Goal: Task Accomplishment & Management: Manage account settings

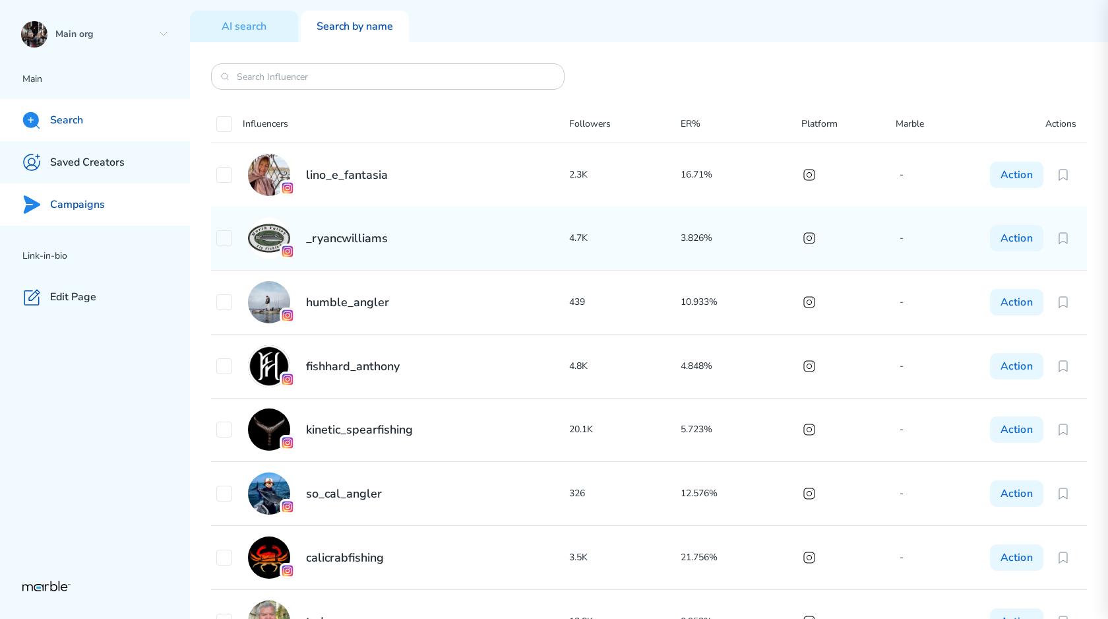
click at [104, 185] on div "Campaigns" at bounding box center [95, 204] width 190 height 42
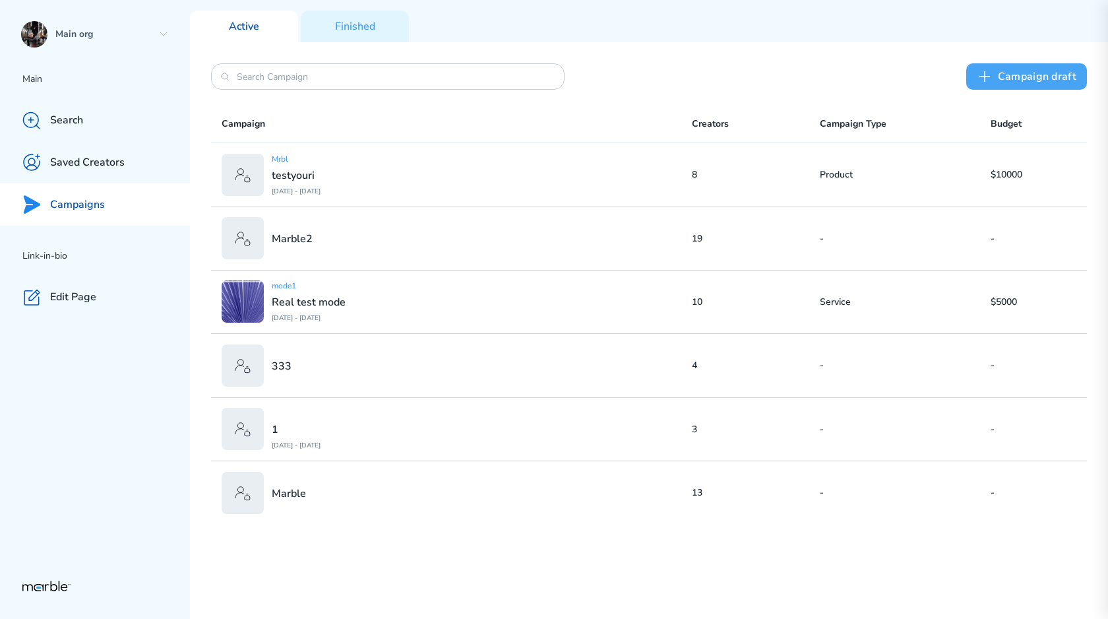
click at [993, 82] on icon at bounding box center [985, 77] width 16 height 16
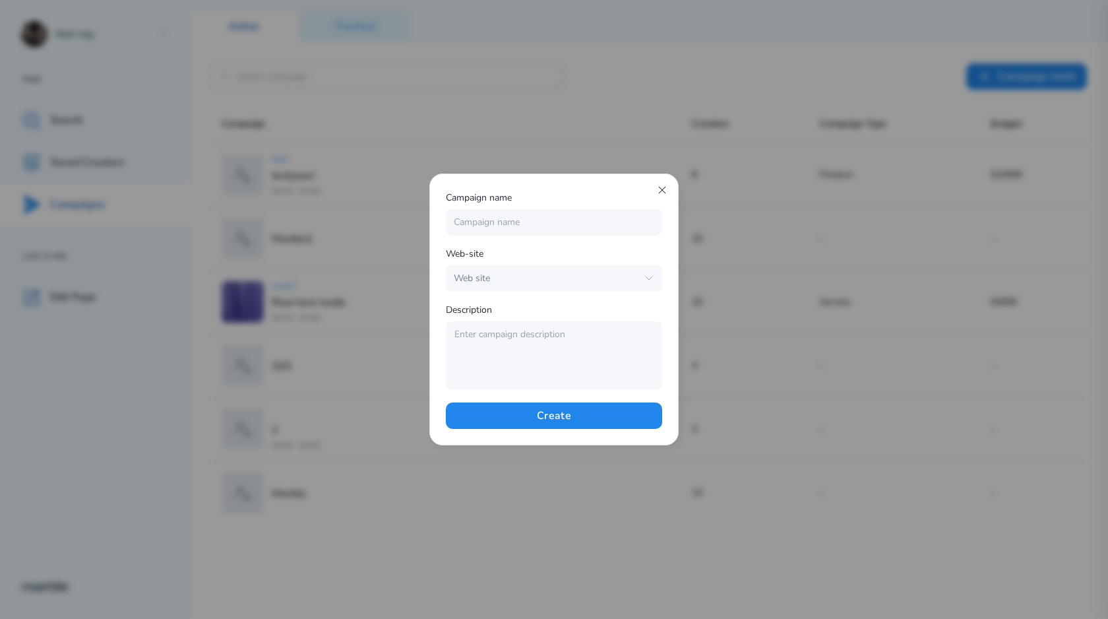
click at [664, 187] on icon at bounding box center [662, 190] width 11 height 11
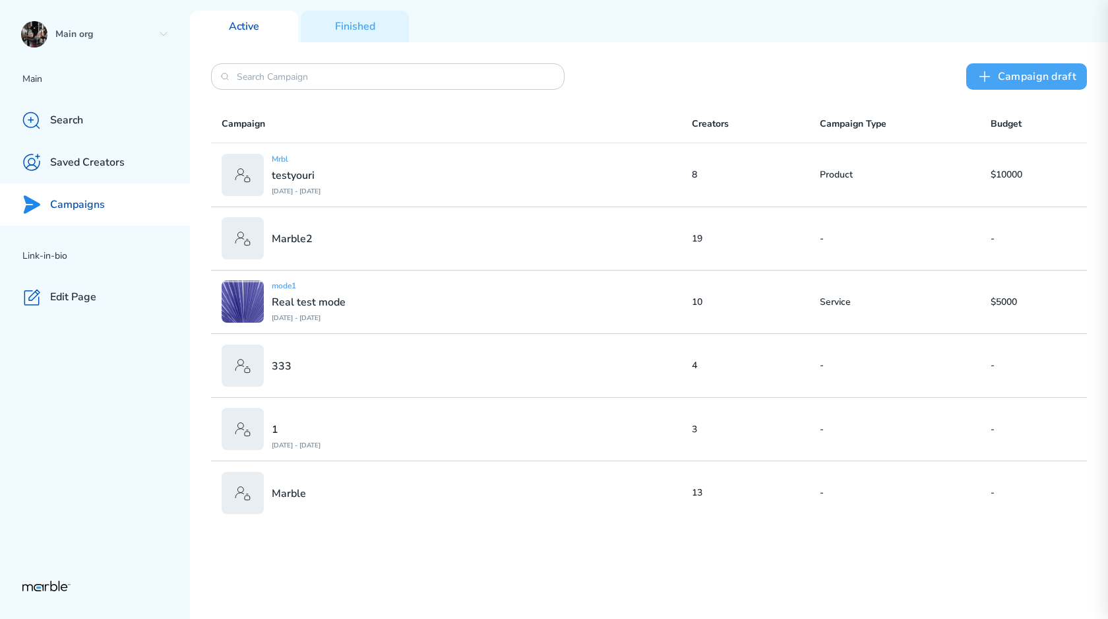
click at [1042, 74] on button "Сampaign draft" at bounding box center [1026, 76] width 121 height 26
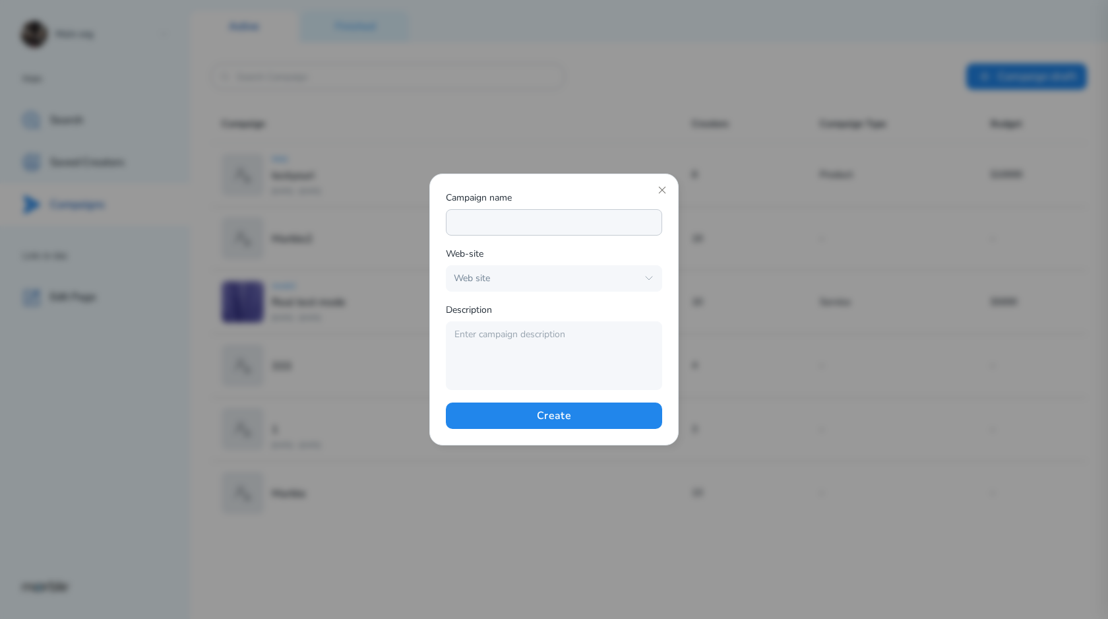
click at [509, 227] on input at bounding box center [554, 222] width 216 height 26
click at [557, 193] on div "Campaign name" at bounding box center [554, 199] width 216 height 19
click at [507, 224] on input at bounding box center [554, 222] width 216 height 26
click at [490, 276] on div "Web site" at bounding box center [545, 278] width 183 height 13
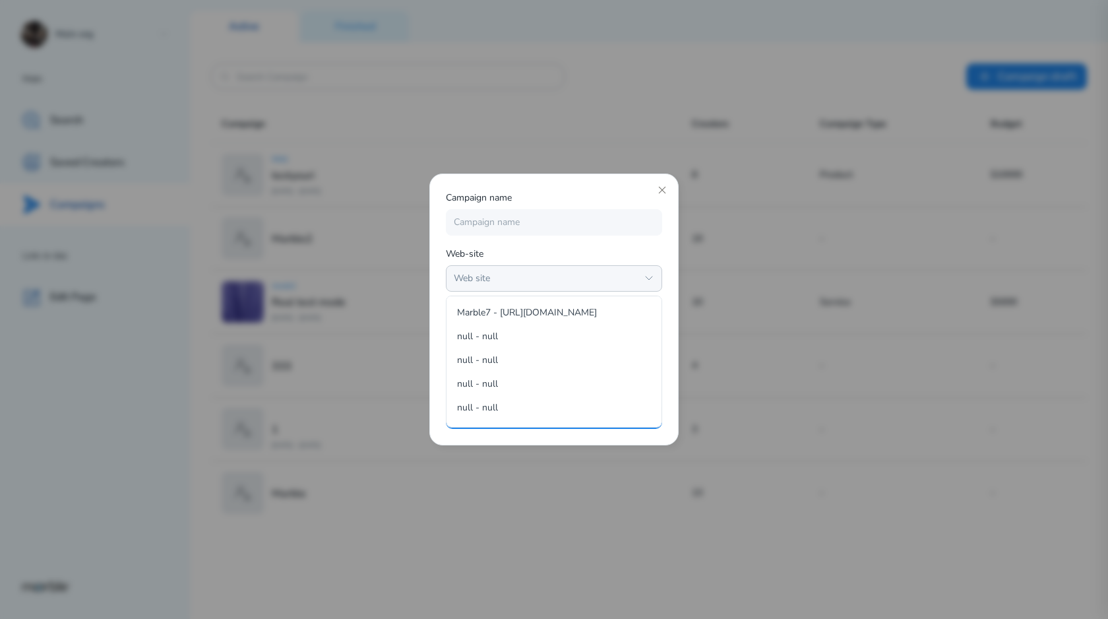
click at [514, 272] on div "Web site" at bounding box center [545, 278] width 183 height 13
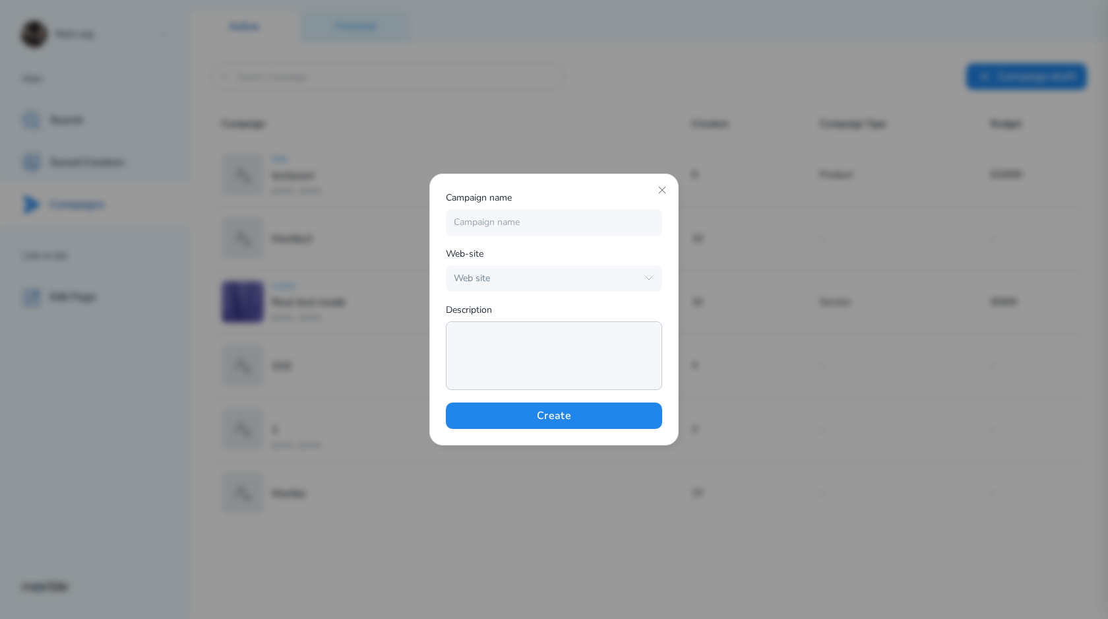
click at [514, 336] on textarea at bounding box center [554, 355] width 216 height 69
click at [662, 195] on div "Campaign name" at bounding box center [554, 199] width 216 height 19
click at [662, 195] on icon at bounding box center [662, 190] width 11 height 11
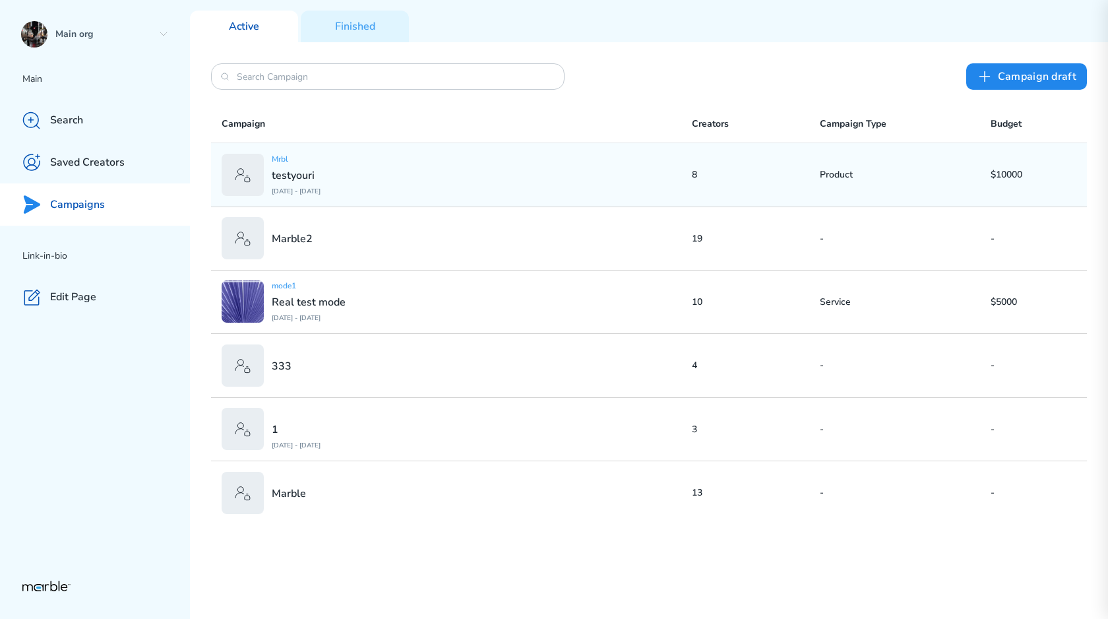
click at [420, 192] on div "Mrbl testyouri [DATE] - [DATE]" at bounding box center [457, 175] width 470 height 42
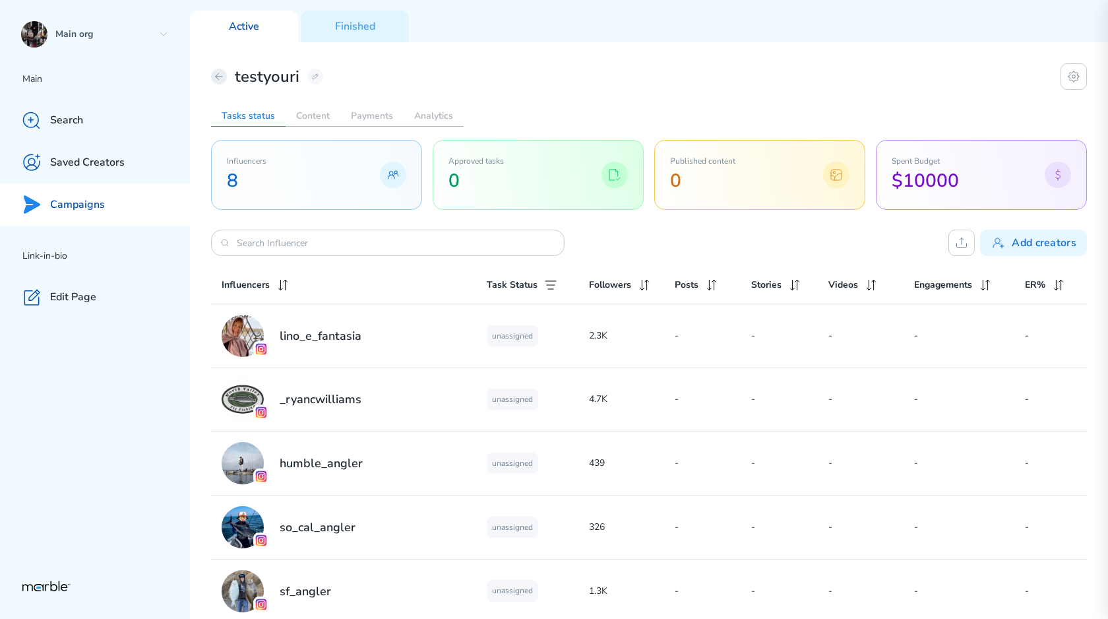
click at [213, 80] on button at bounding box center [219, 77] width 16 height 16
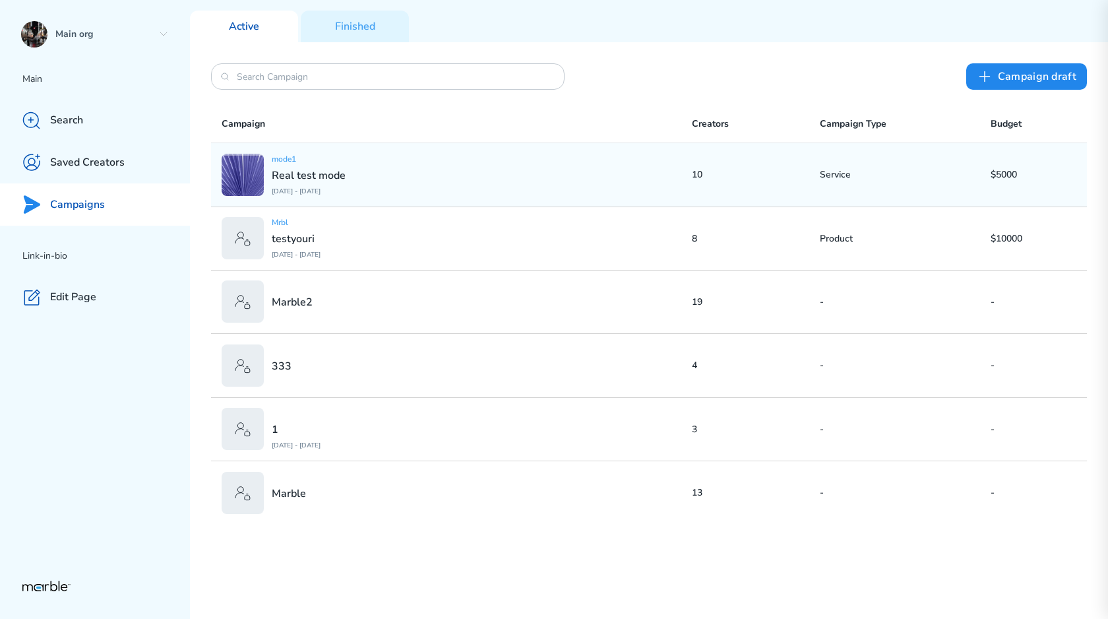
click at [487, 182] on div "mode1 Real test mode [DATE] - [DATE]" at bounding box center [457, 175] width 470 height 42
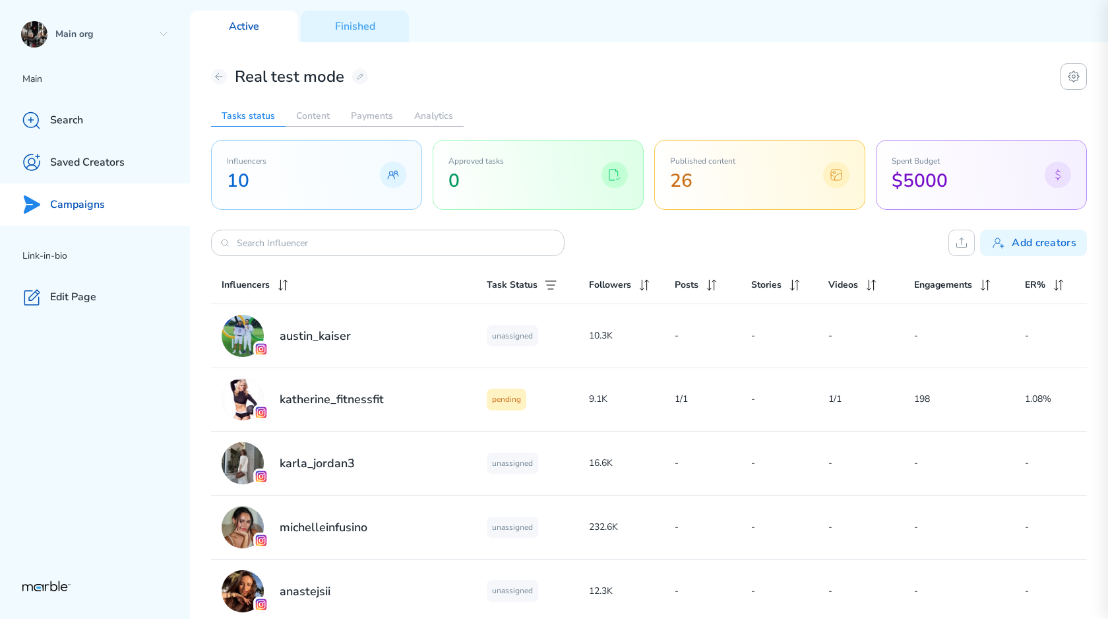
click at [1066, 82] on icon at bounding box center [1074, 77] width 16 height 16
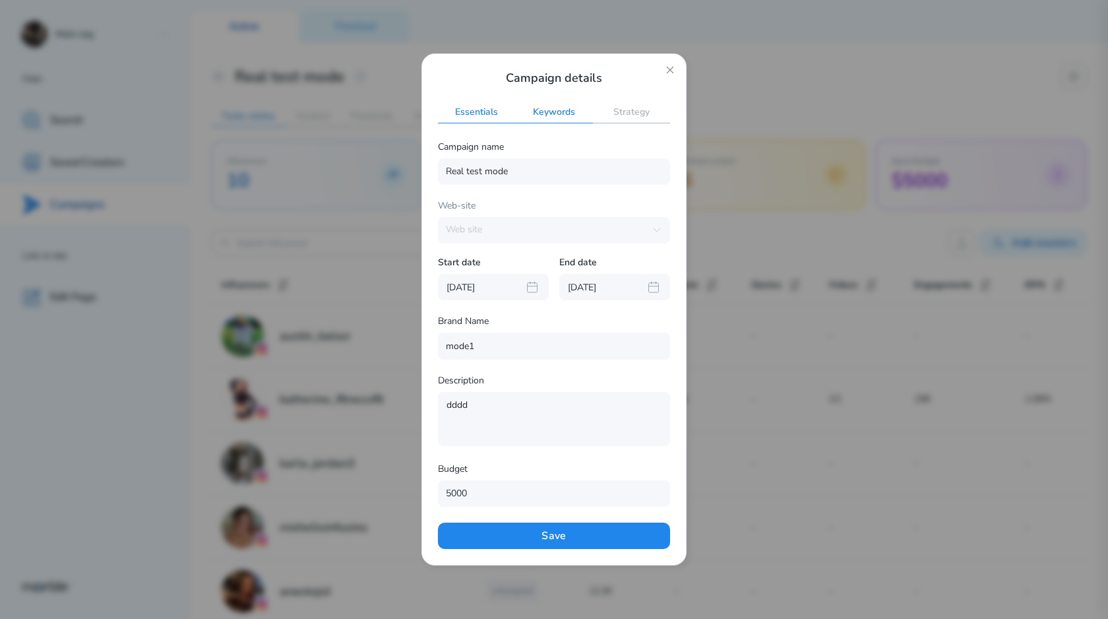
click at [553, 113] on h2 "Keywords" at bounding box center [553, 112] width 77 height 21
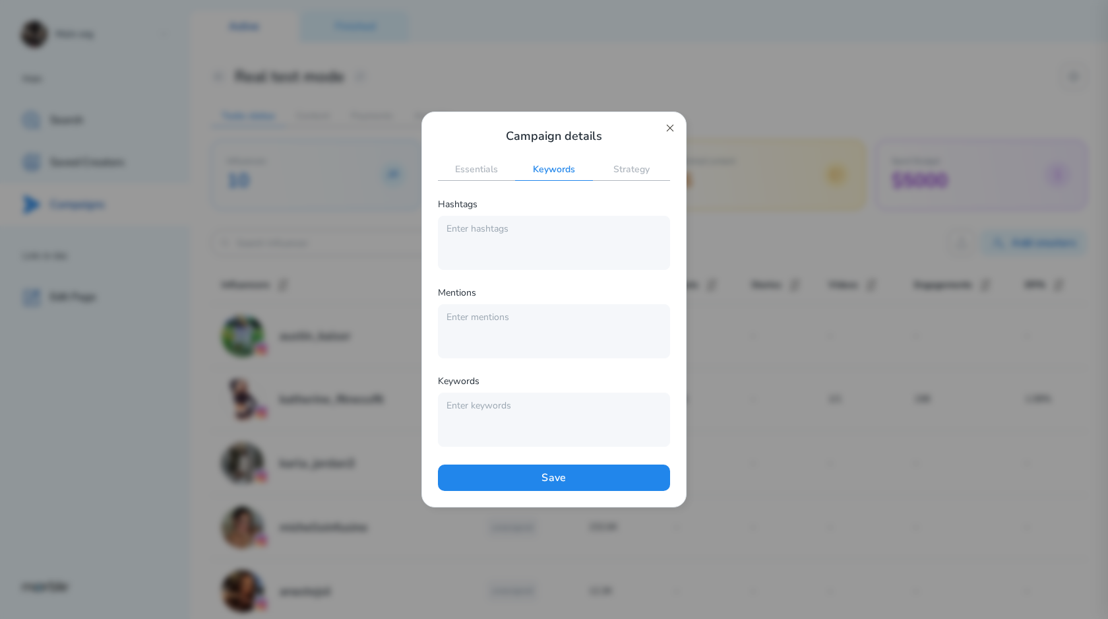
click at [670, 131] on icon at bounding box center [670, 128] width 11 height 11
